Goal: Task Accomplishment & Management: Use online tool/utility

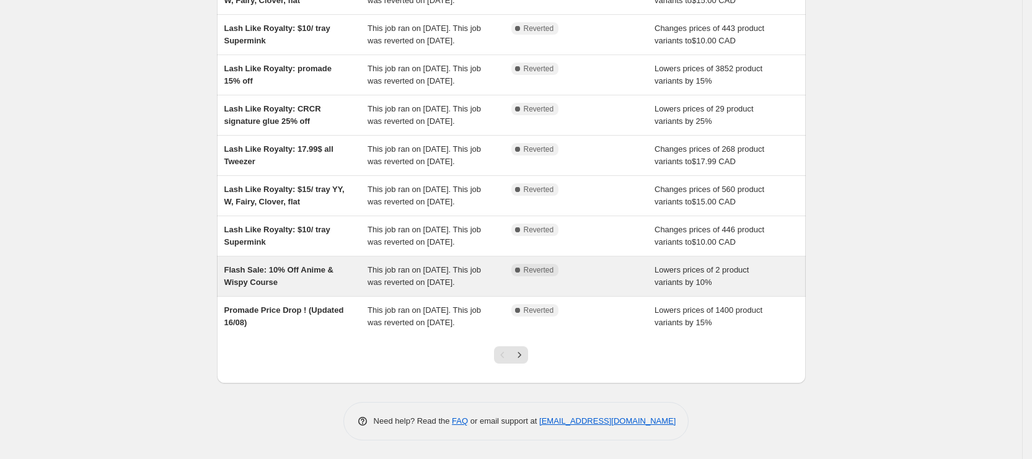
scroll to position [279, 0]
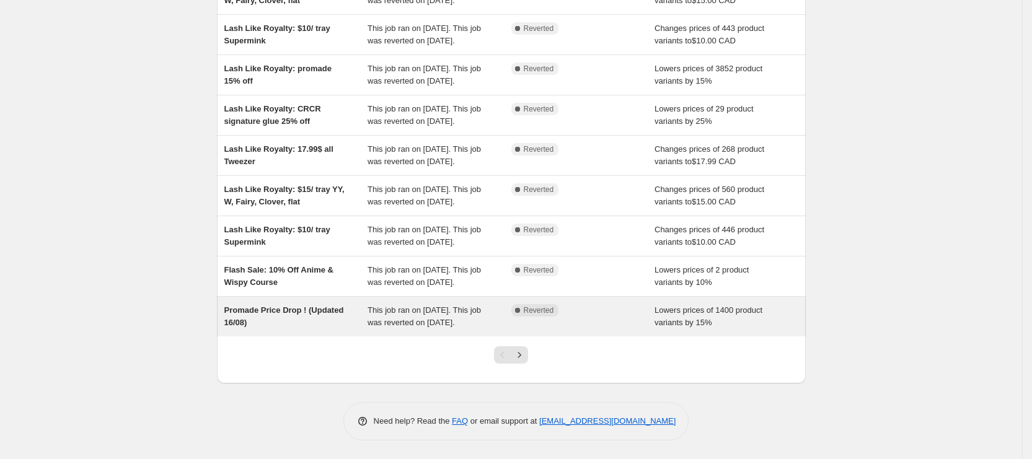
click at [395, 329] on div "This job ran on August 16, 2025. This job was reverted on August 21, 2025." at bounding box center [439, 316] width 144 height 25
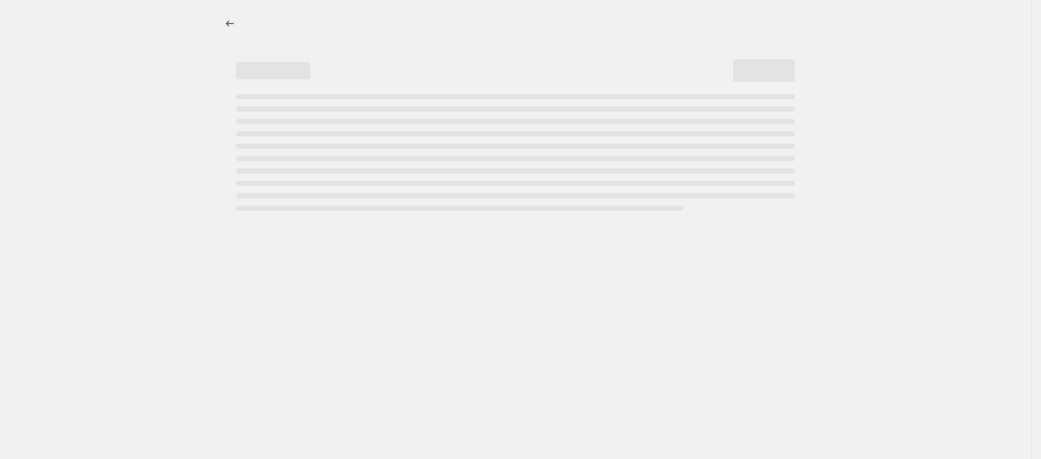
select select "percentage"
select select "collection"
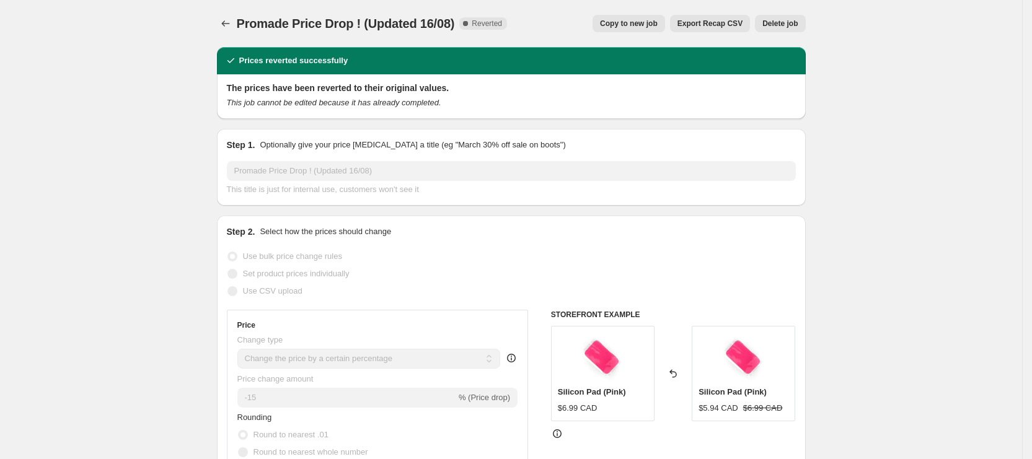
click at [652, 25] on span "Copy to new job" at bounding box center [629, 24] width 58 height 10
select select "percentage"
select select "collection"
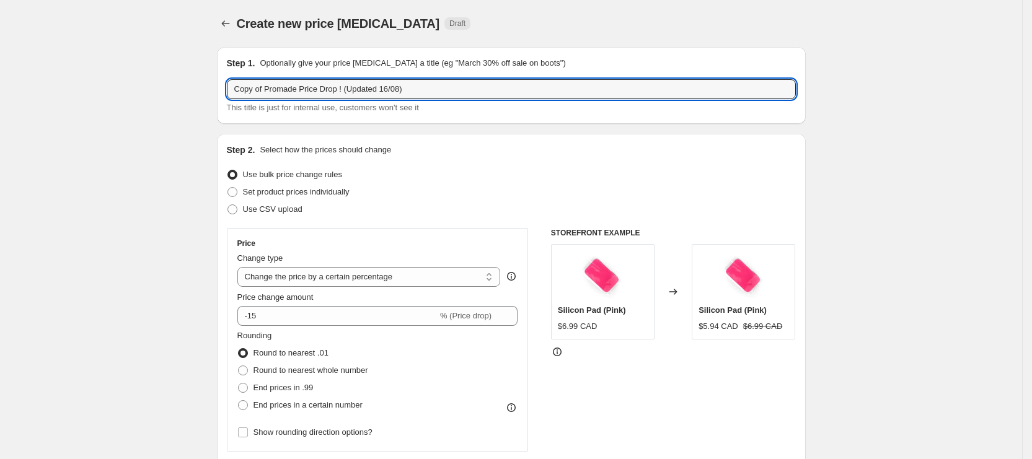
drag, startPoint x: 270, startPoint y: 92, endPoint x: 149, endPoint y: 81, distance: 122.0
click at [354, 90] on input "Promade Price Drop ! (Updated 16/08)" at bounding box center [511, 89] width 569 height 20
type input "Promade Price Drop ! (Updated 26/08)"
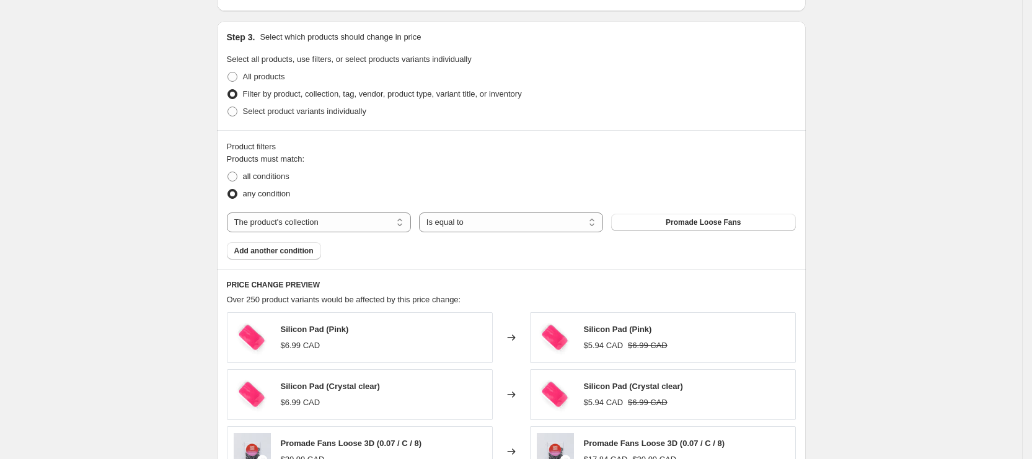
scroll to position [917, 0]
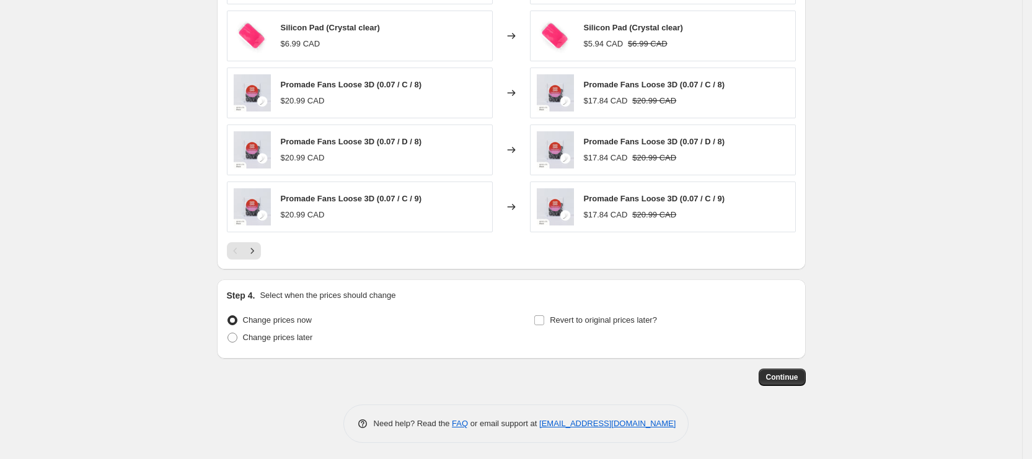
click at [803, 372] on button "Continue" at bounding box center [782, 377] width 47 height 17
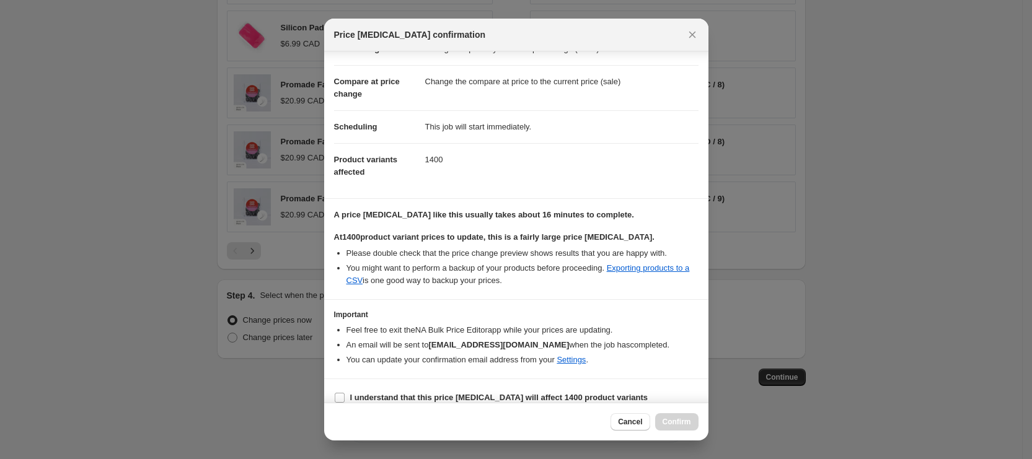
scroll to position [53, 0]
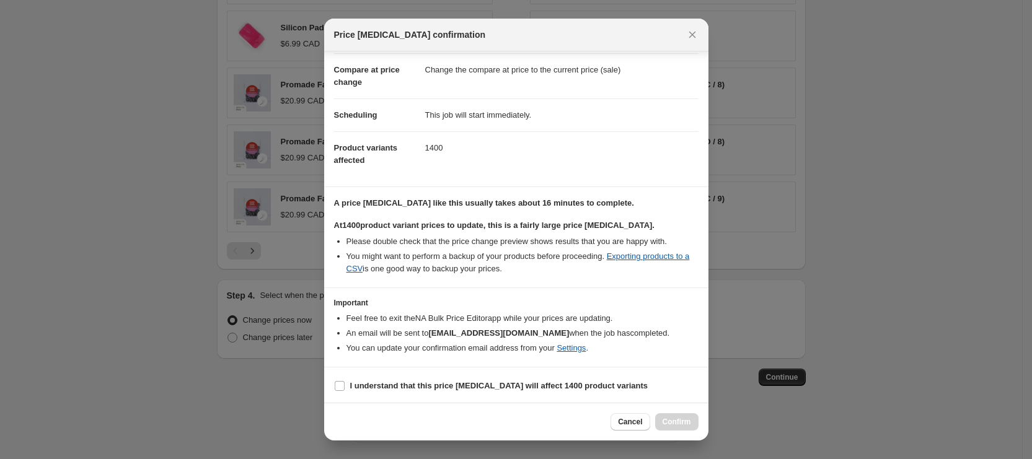
click at [392, 394] on section "I understand that this price change job will affect 1400 product variants" at bounding box center [516, 385] width 384 height 37
click at [393, 388] on b "I understand that this price change job will affect 1400 product variants" at bounding box center [499, 385] width 298 height 9
click at [345, 388] on input "I understand that this price change job will affect 1400 product variants" at bounding box center [340, 386] width 10 height 10
checkbox input "true"
click at [666, 420] on span "Confirm" at bounding box center [676, 422] width 29 height 10
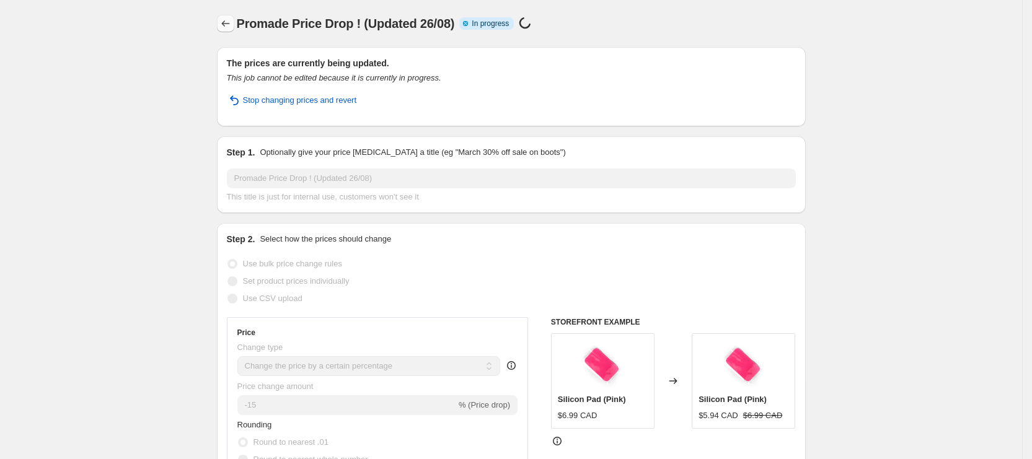
click at [230, 21] on icon "Price change jobs" at bounding box center [225, 23] width 12 height 12
